Goal: Information Seeking & Learning: Learn about a topic

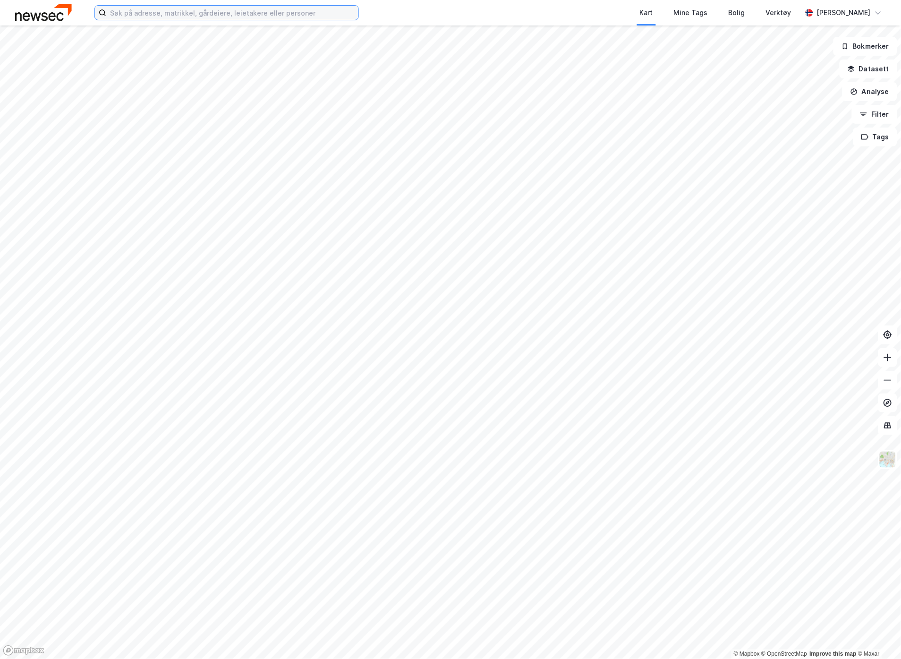
click at [166, 14] on input at bounding box center [232, 13] width 252 height 14
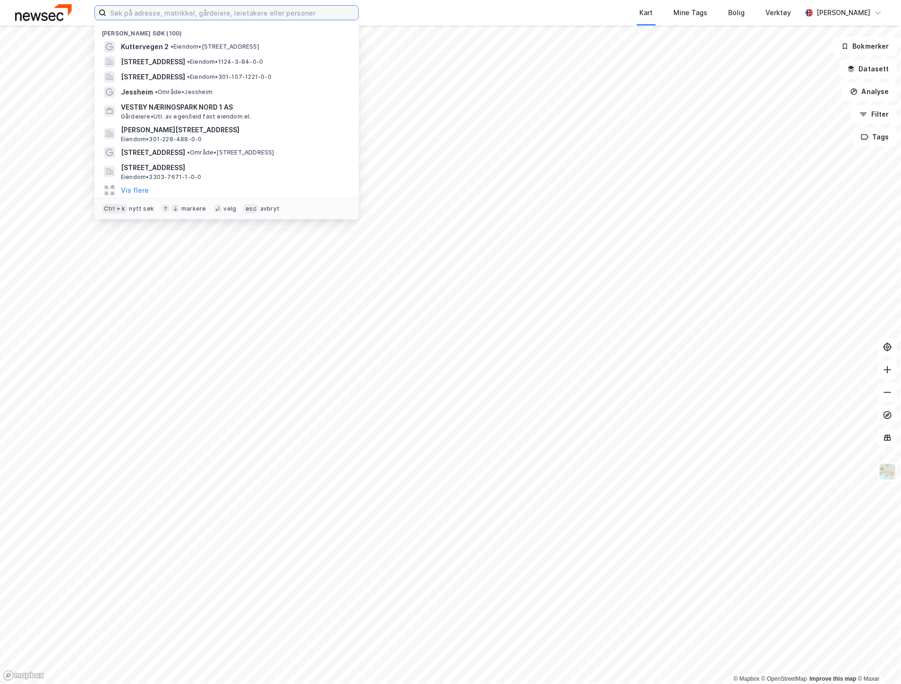
click at [244, 12] on input at bounding box center [232, 13] width 252 height 14
